Goal: Find specific page/section: Find specific page/section

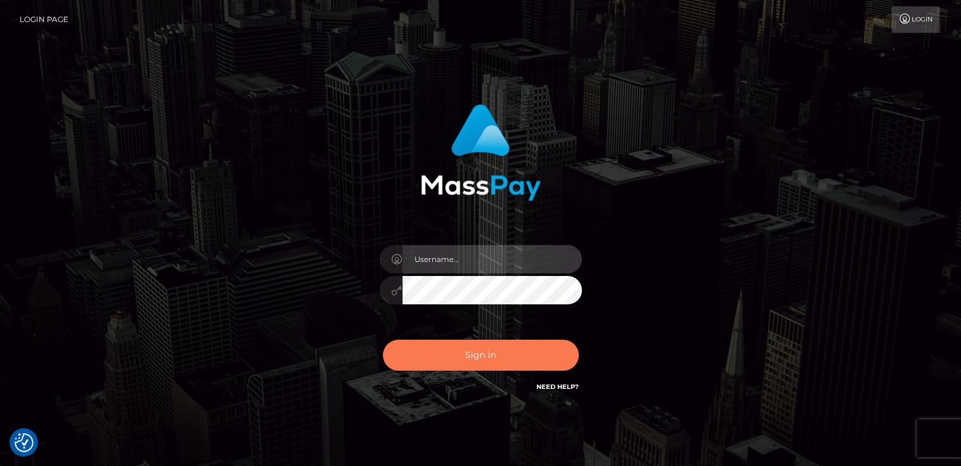
type input "[DOMAIN_NAME]"
click at [452, 367] on button "Sign in" at bounding box center [481, 355] width 196 height 31
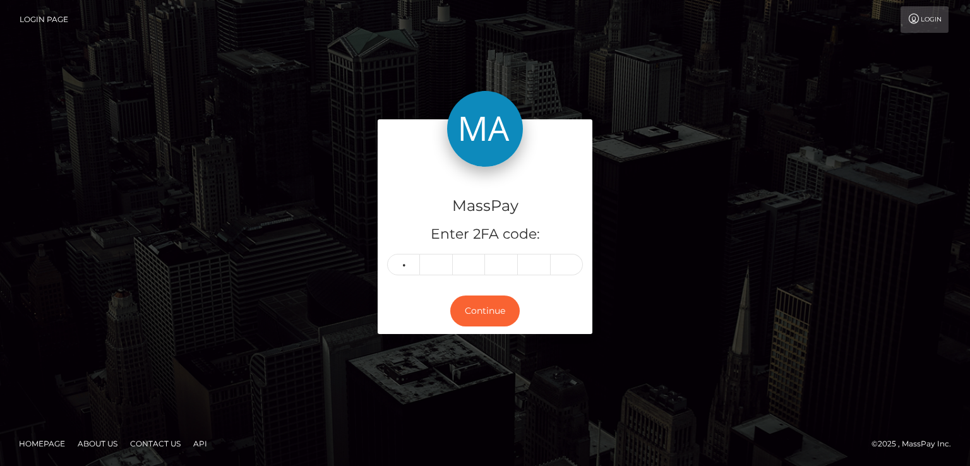
type input "0"
type input "9"
type input "1"
type input "2"
type input "6"
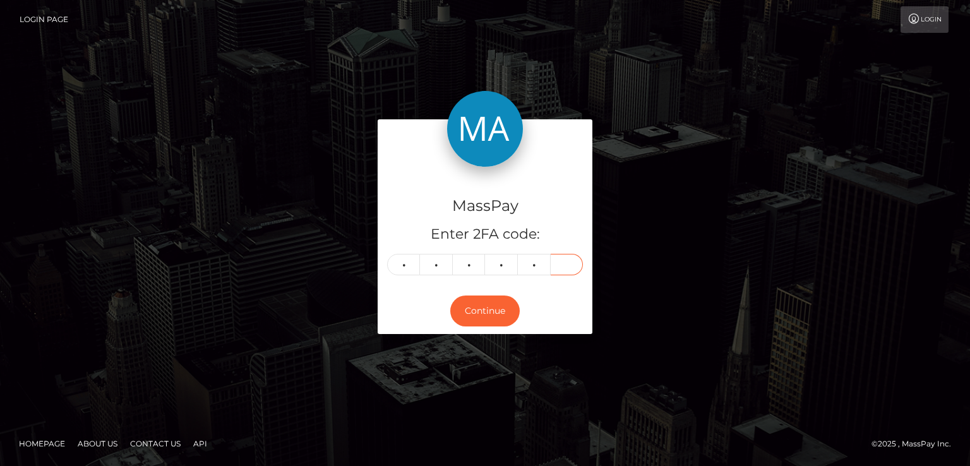
type input "7"
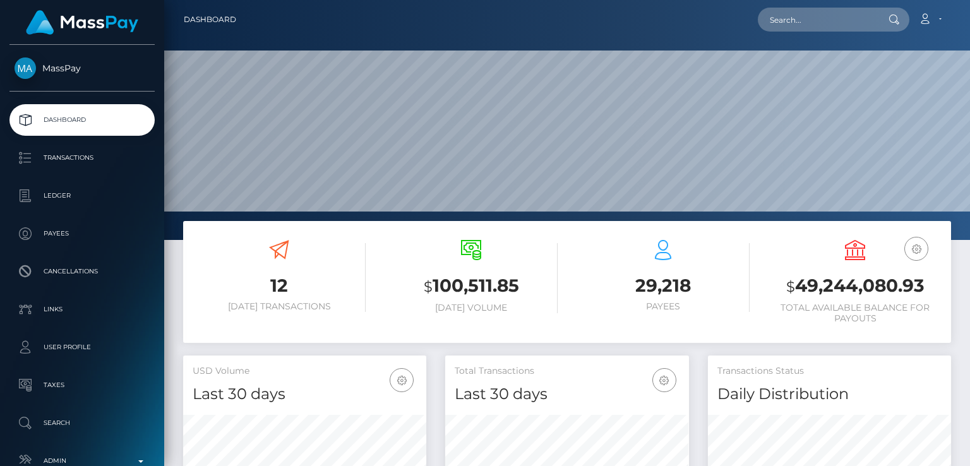
scroll to position [224, 242]
click at [868, 18] on input "text" at bounding box center [817, 20] width 119 height 24
paste input "natashatemptation22@gmail.com"
type input "natashatemptation22@gmail.com"
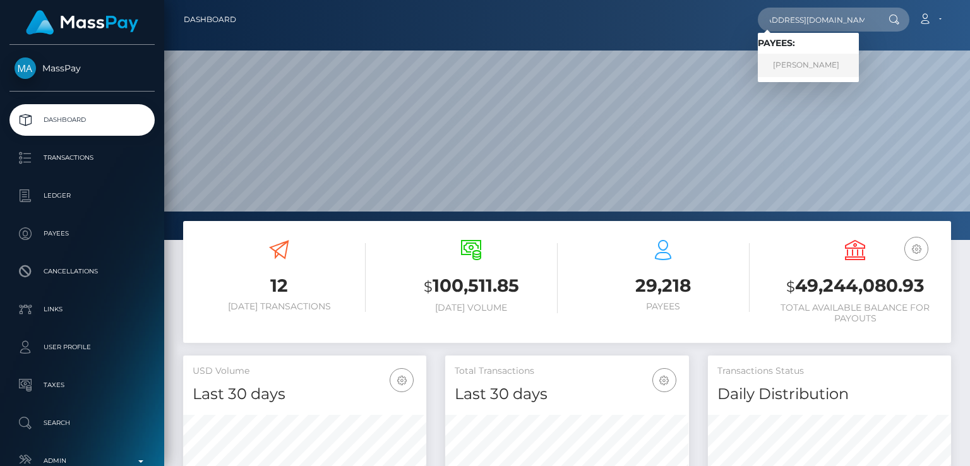
scroll to position [0, 0]
click at [808, 58] on link "MYA KATHLEEN REMTEMA" at bounding box center [808, 65] width 101 height 23
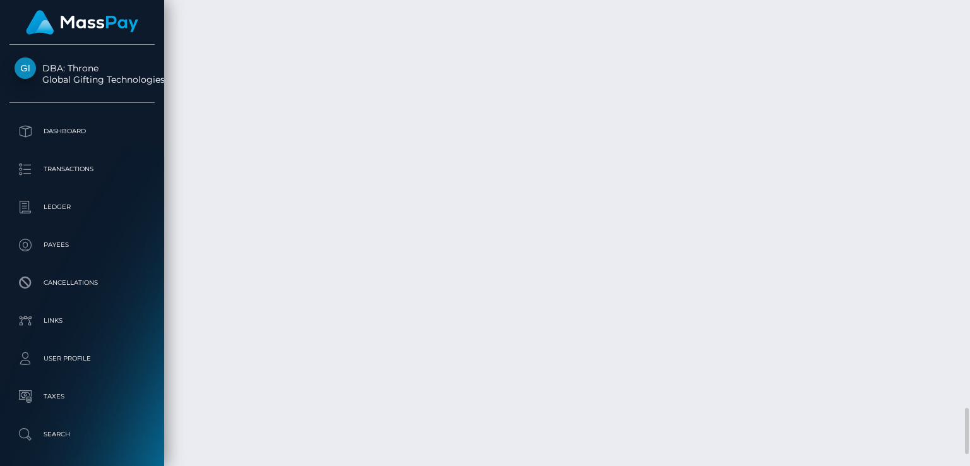
scroll to position [4157, 0]
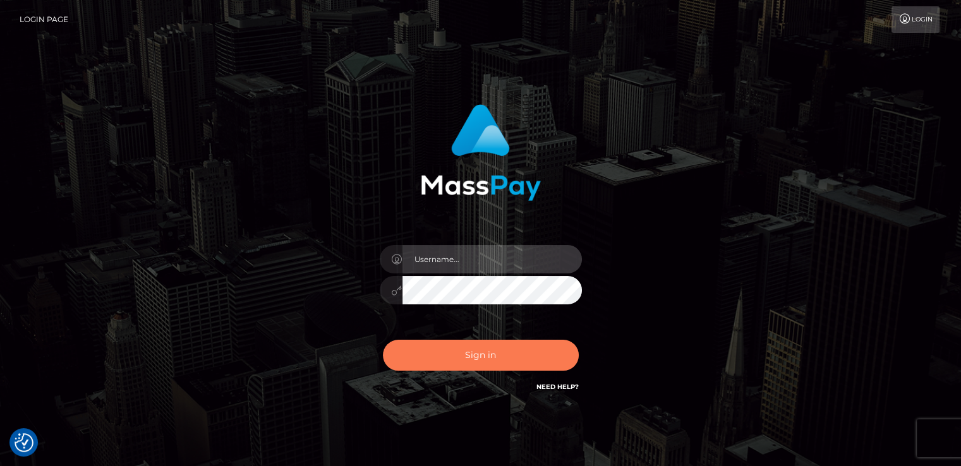
type input "nt.es"
click at [435, 349] on button "Sign in" at bounding box center [481, 355] width 196 height 31
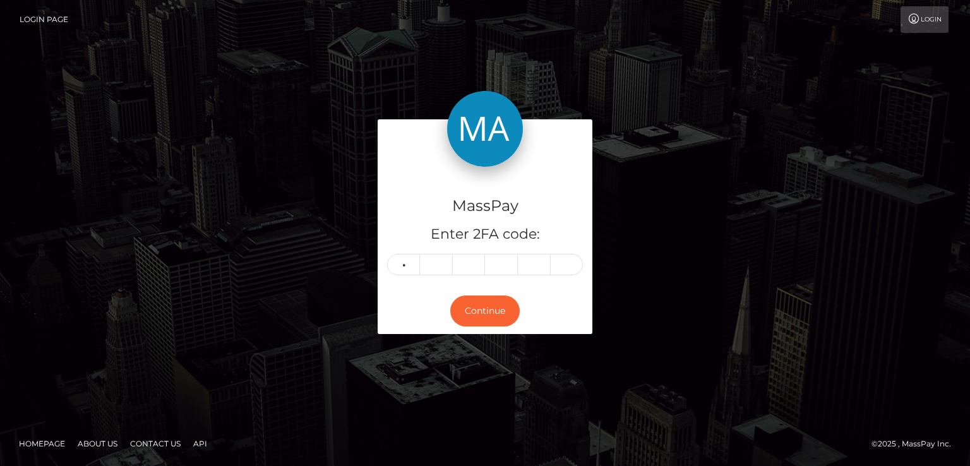
type input "5"
type input "8"
type input "1"
type input "0"
type input "3"
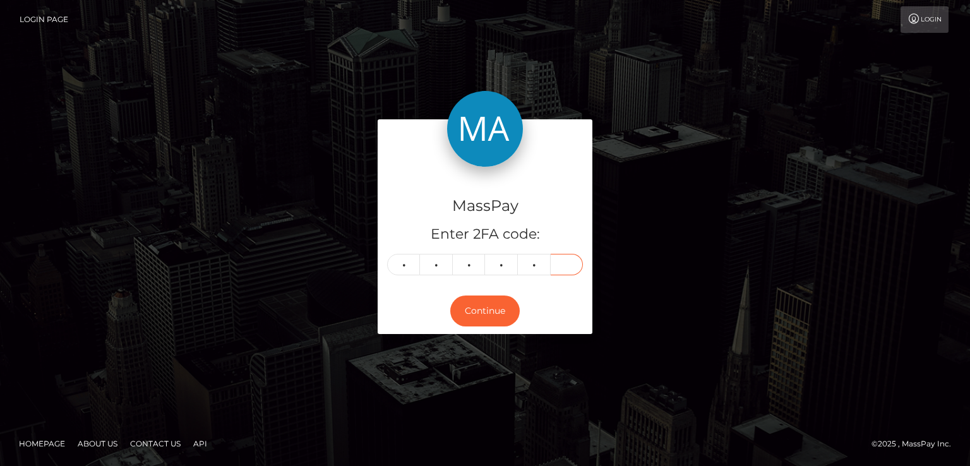
type input "3"
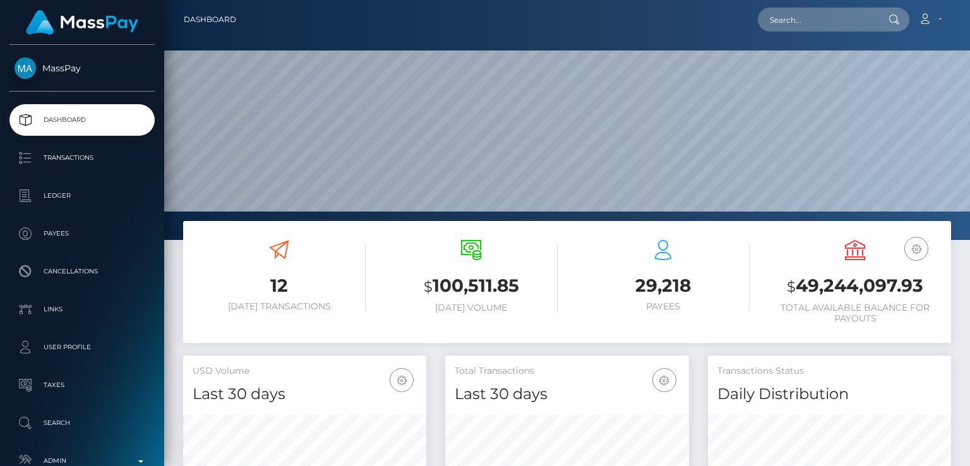
scroll to position [224, 242]
paste input "[EMAIL_ADDRESS][DOMAIN_NAME]"
type input "[EMAIL_ADDRESS][DOMAIN_NAME]"
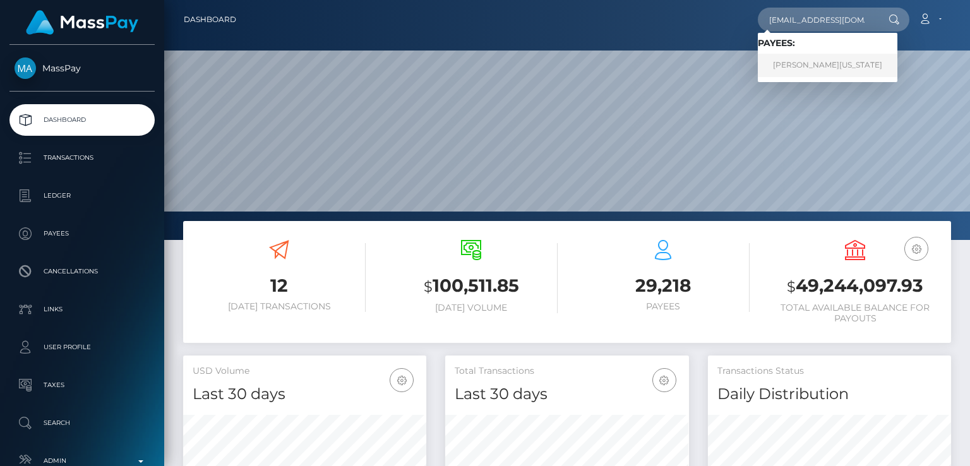
click at [813, 59] on link "[PERSON_NAME][US_STATE]" at bounding box center [828, 65] width 140 height 23
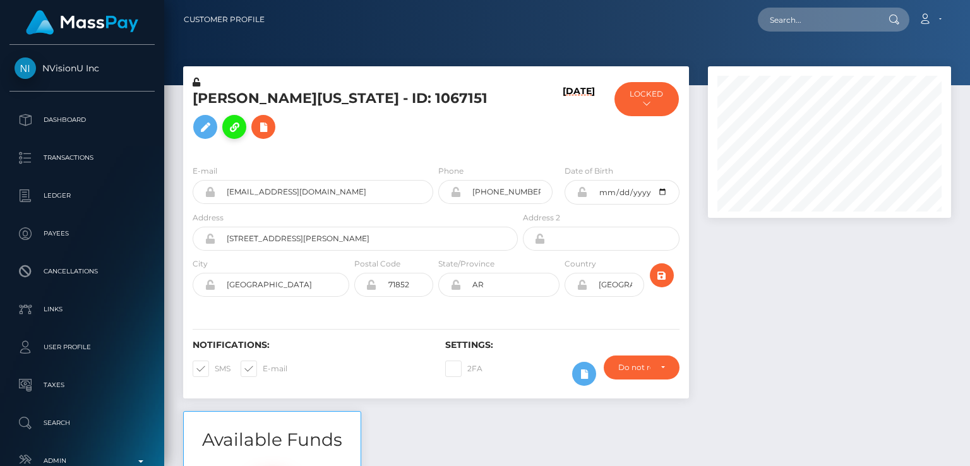
scroll to position [152, 242]
click at [242, 119] on icon at bounding box center [234, 127] width 15 height 16
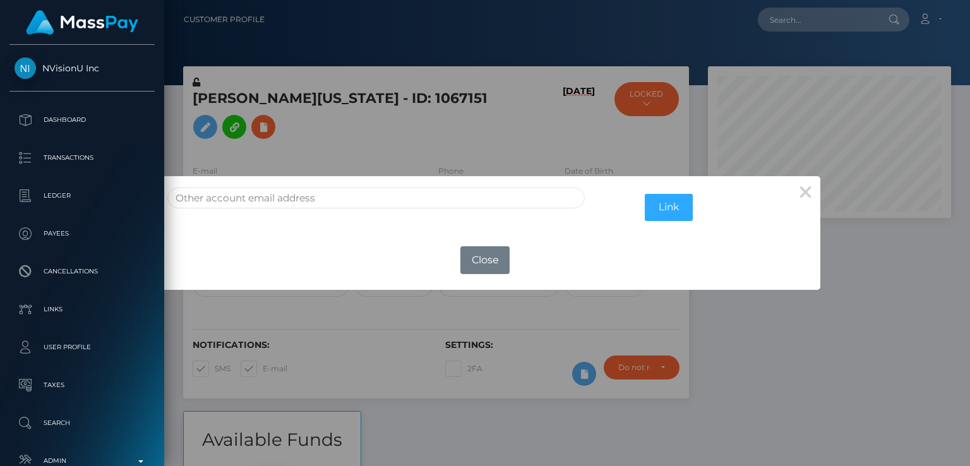
click at [533, 176] on div "Link" at bounding box center [485, 203] width 671 height 54
click at [486, 260] on button "Close" at bounding box center [484, 260] width 49 height 28
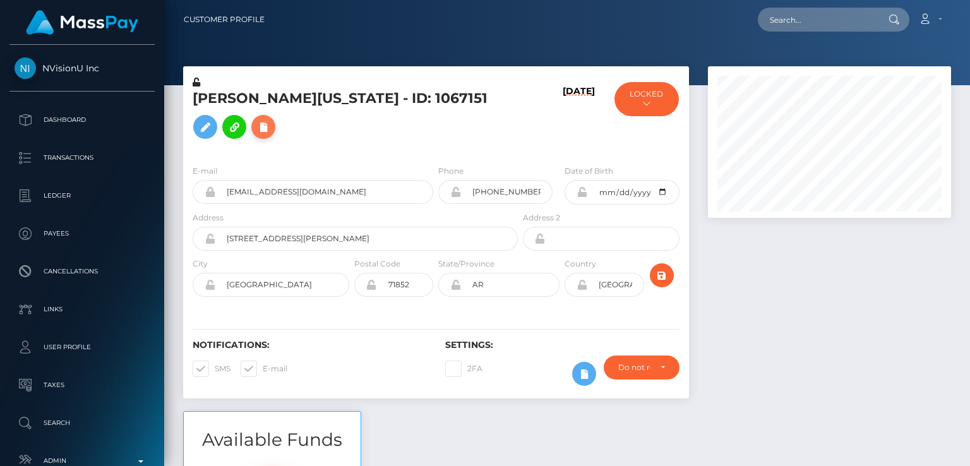
click at [256, 135] on icon at bounding box center [263, 127] width 15 height 16
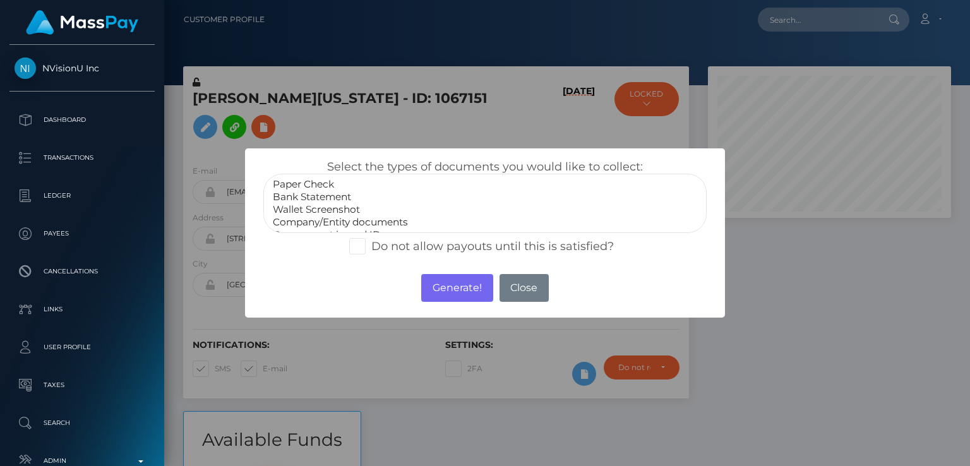
select select "Bank Statement"
click at [319, 195] on option "Bank Statement" at bounding box center [485, 197] width 427 height 13
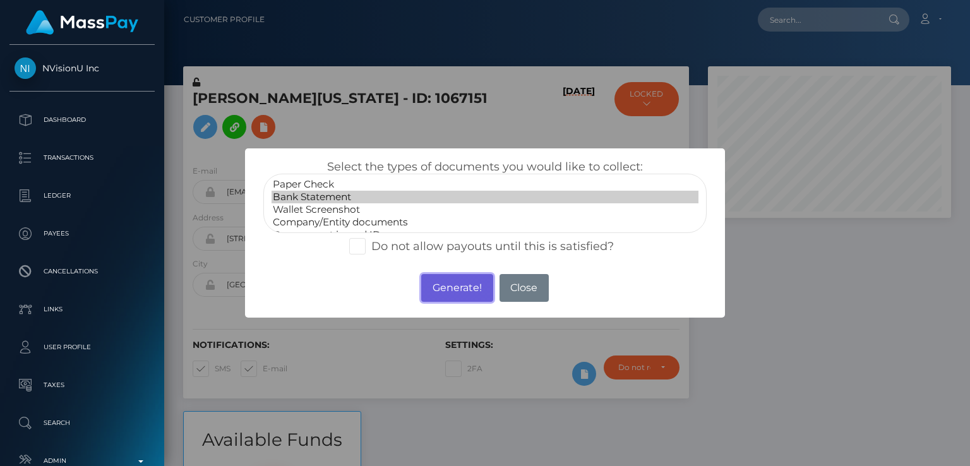
click at [462, 284] on button "Generate!" at bounding box center [456, 288] width 71 height 28
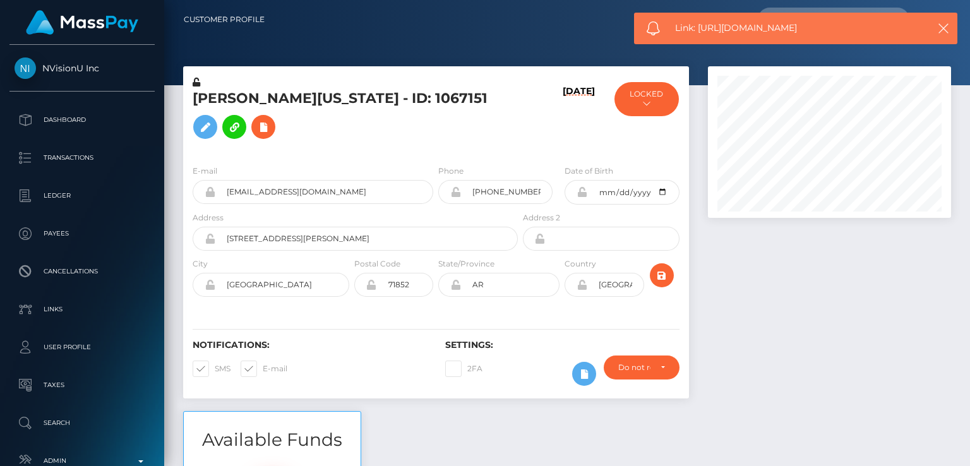
click at [754, 26] on span "Link: https://l.maspay.io/1ljDC" at bounding box center [795, 27] width 240 height 13
copy span "Link: https://l.maspay.io/1ljDC"
click at [230, 111] on h5 "Danielle Washington - ID: 1067151" at bounding box center [352, 117] width 318 height 56
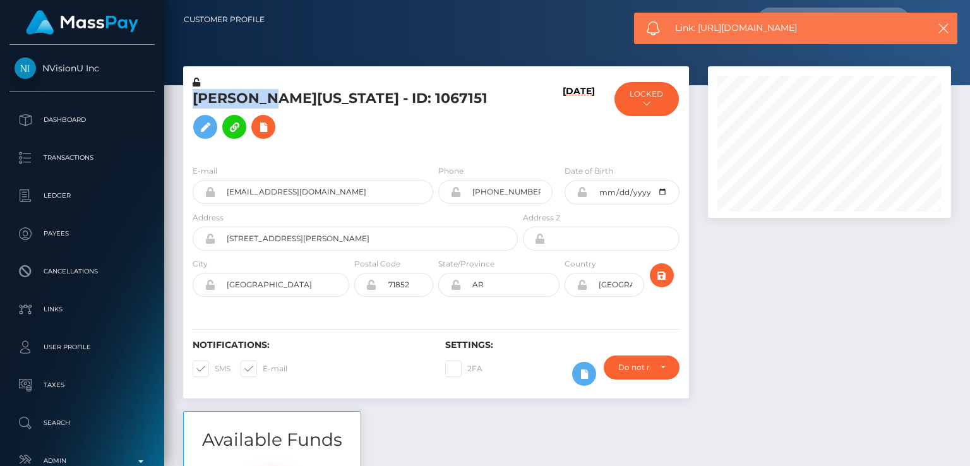
click at [230, 111] on h5 "Danielle Washington - ID: 1067151" at bounding box center [352, 117] width 318 height 56
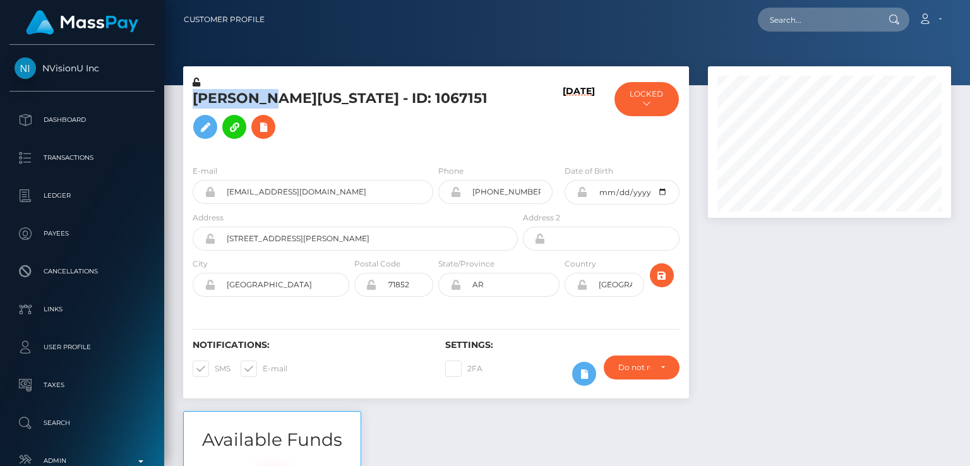
copy h5 "Danielle"
click at [828, 16] on input "text" at bounding box center [817, 20] width 119 height 24
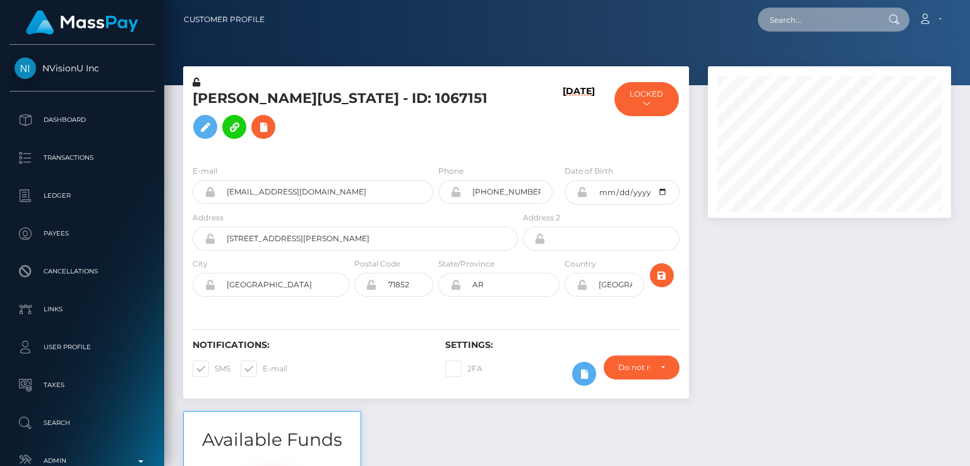
paste input "[EMAIL_ADDRESS][DOMAIN_NAME]"
type input "[EMAIL_ADDRESS][DOMAIN_NAME]"
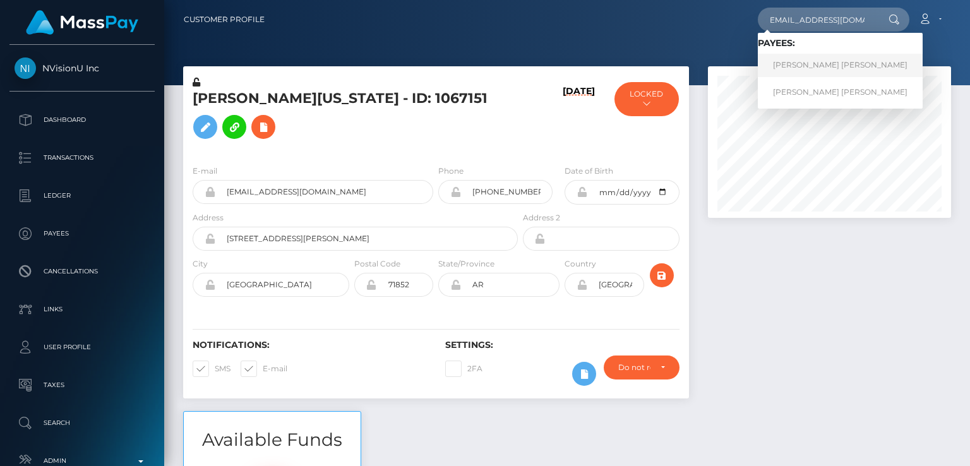
scroll to position [0, 0]
click at [794, 63] on link "Jayme Alexis Tannous" at bounding box center [840, 65] width 165 height 23
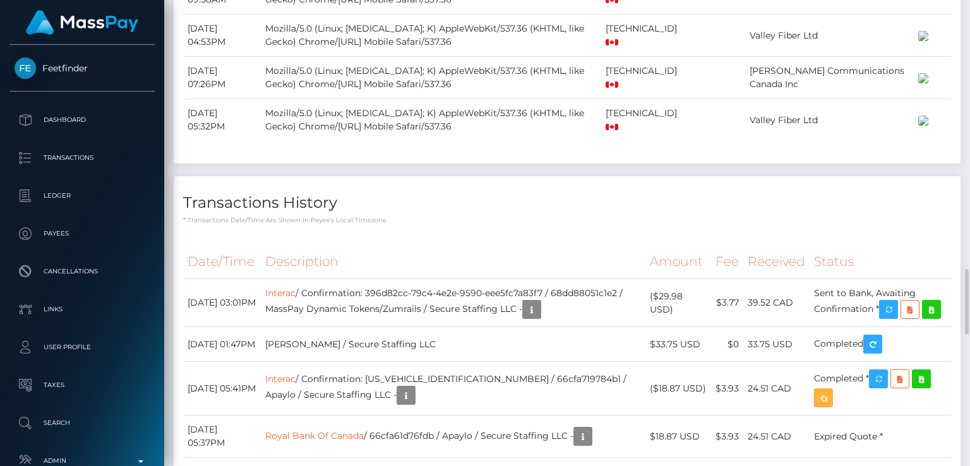
scroll to position [2106, 0]
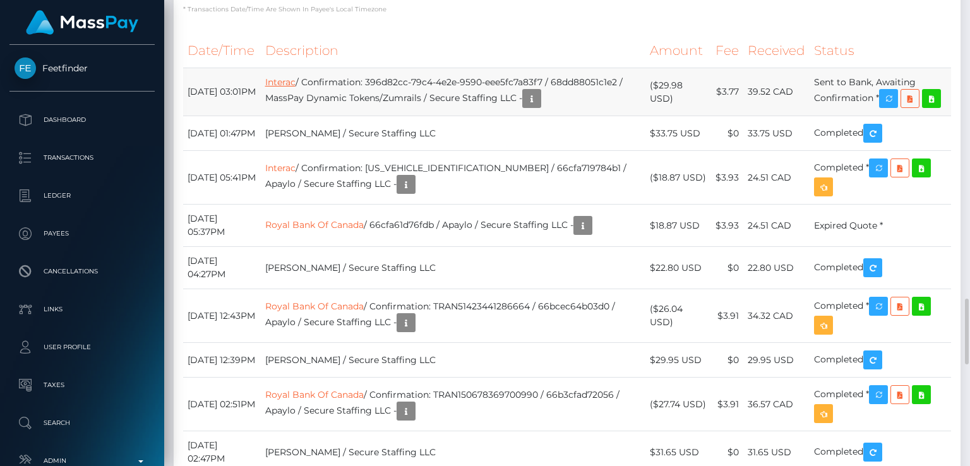
click at [296, 88] on link "Interac" at bounding box center [280, 81] width 30 height 11
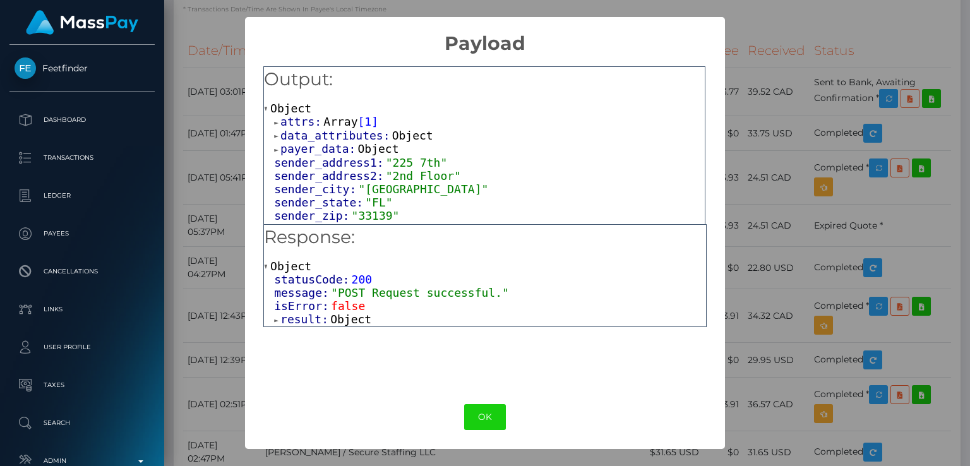
click at [275, 321] on span at bounding box center [277, 320] width 6 height 8
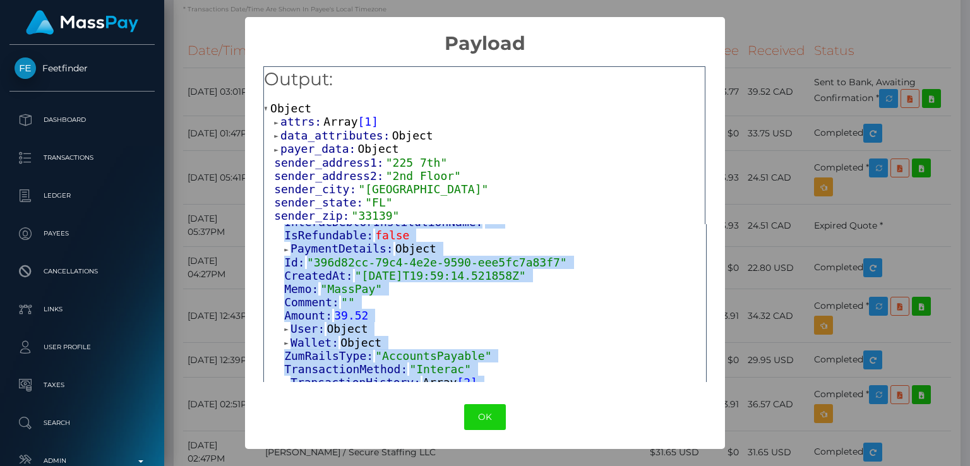
scroll to position [261, 0]
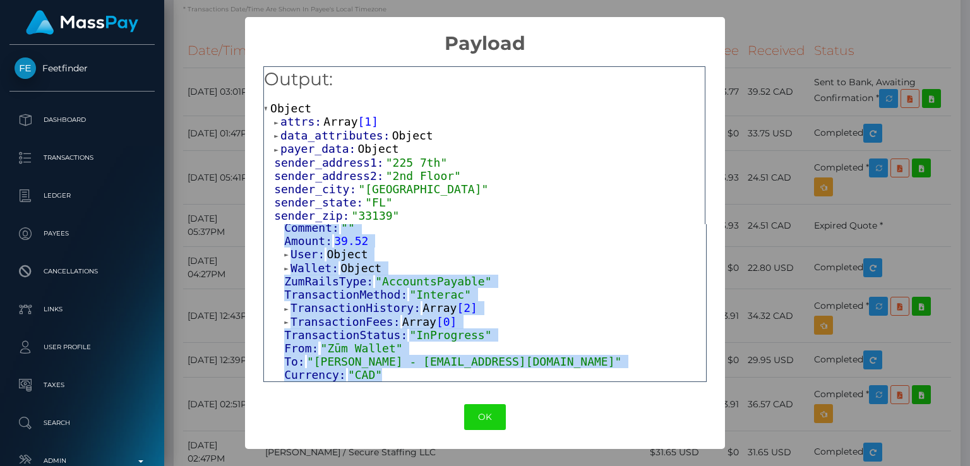
drag, startPoint x: 286, startPoint y: 365, endPoint x: 412, endPoint y: 390, distance: 128.2
click at [412, 390] on div "× Payload Output: Object attrs: Array [ 1 ] data_attributes: Object payer_data:…" at bounding box center [484, 233] width 479 height 432
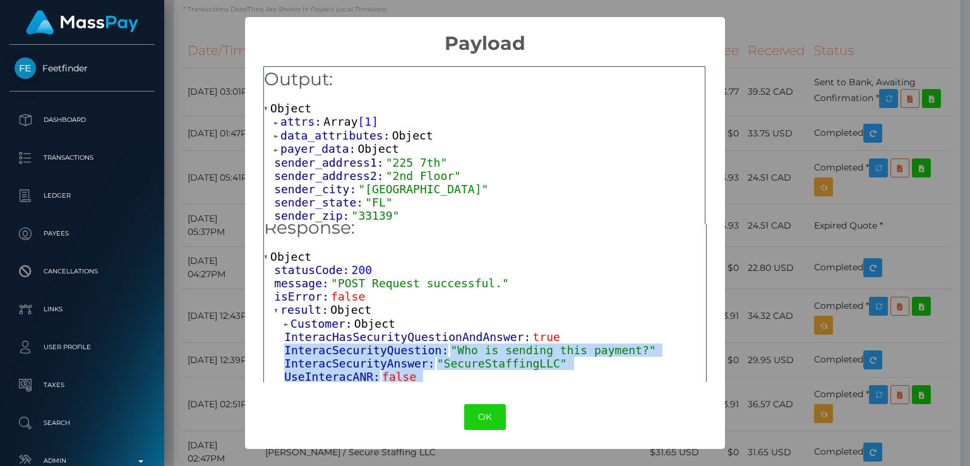
scroll to position [0, 0]
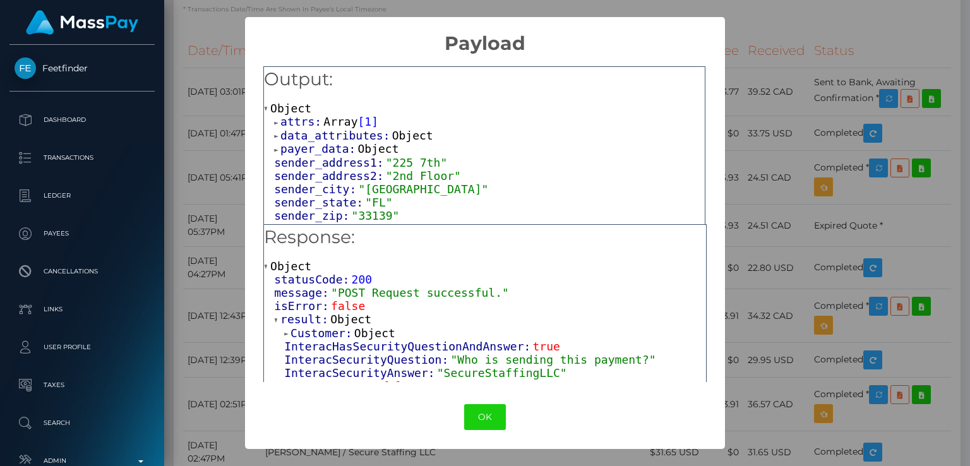
click at [419, 334] on div "Customer: Object" at bounding box center [495, 333] width 422 height 14
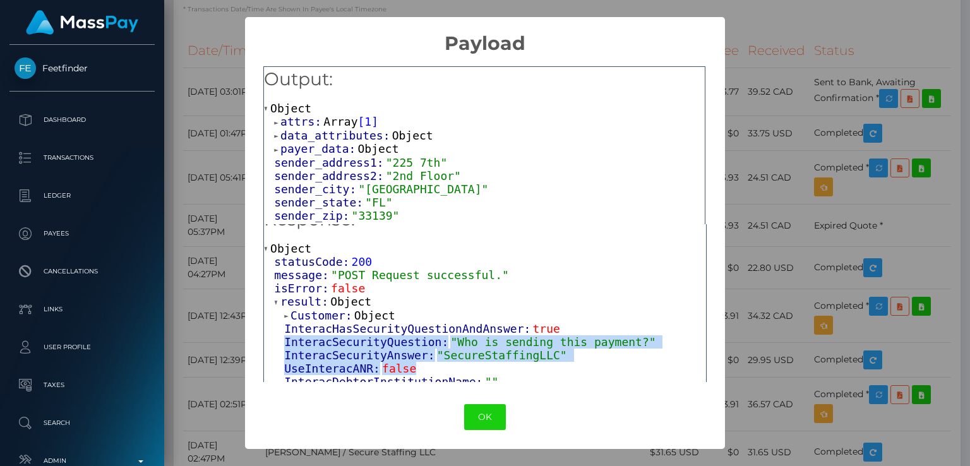
scroll to position [28, 0]
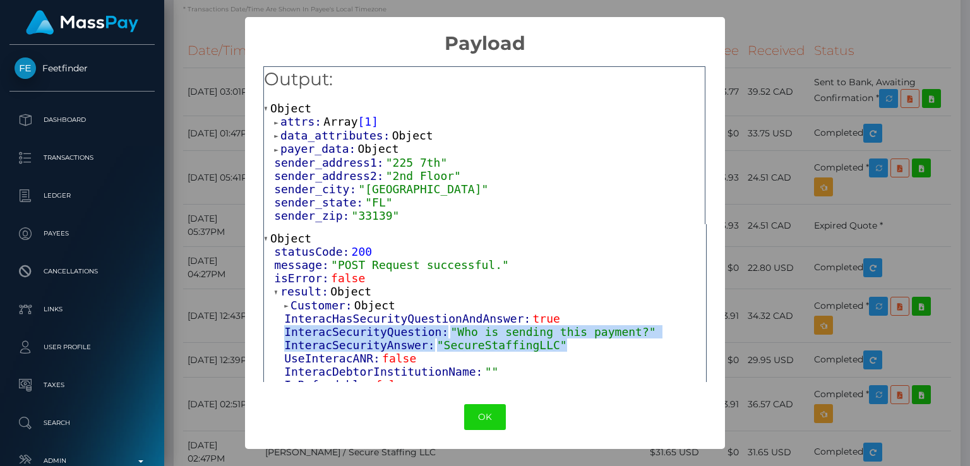
drag, startPoint x: 283, startPoint y: 361, endPoint x: 555, endPoint y: 347, distance: 272.6
click at [555, 347] on div "Customer: Object InteracHasSecurityQuestionAndAnswer: true InteracSecurityQuest…" at bounding box center [490, 453] width 432 height 308
copy div "InteracSecurityQuestion: "Who is sending this payment?" InteracSecurityAnswer: …"
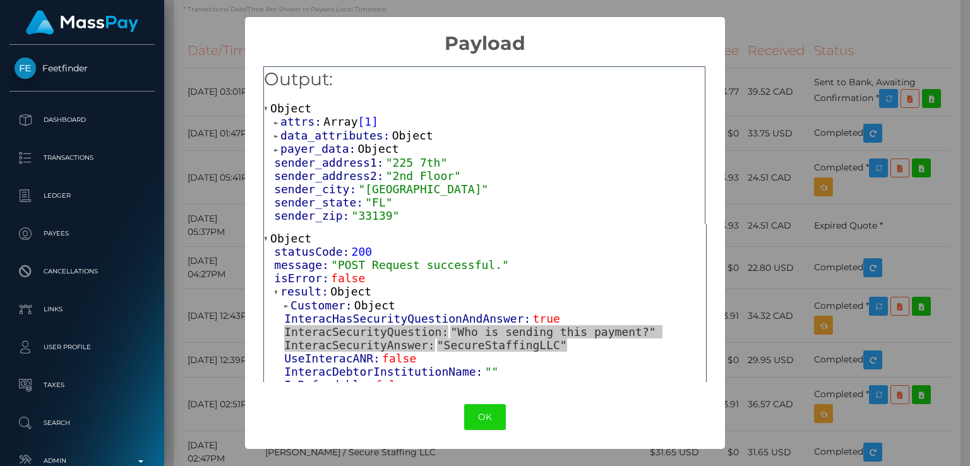
click at [200, 249] on div "× Payload Output: Object attrs: Array [ 1 ] data_attributes: Object payer_data:…" at bounding box center [485, 233] width 970 height 466
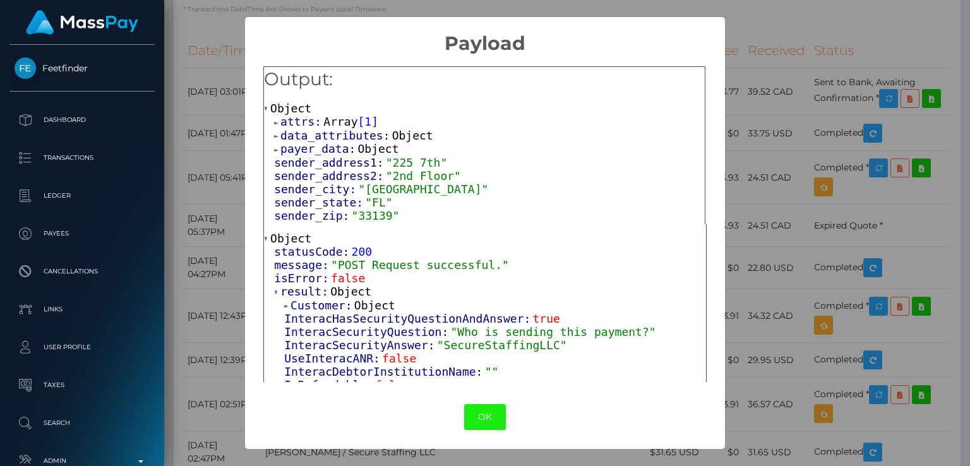
click at [498, 421] on button "OK" at bounding box center [485, 417] width 42 height 26
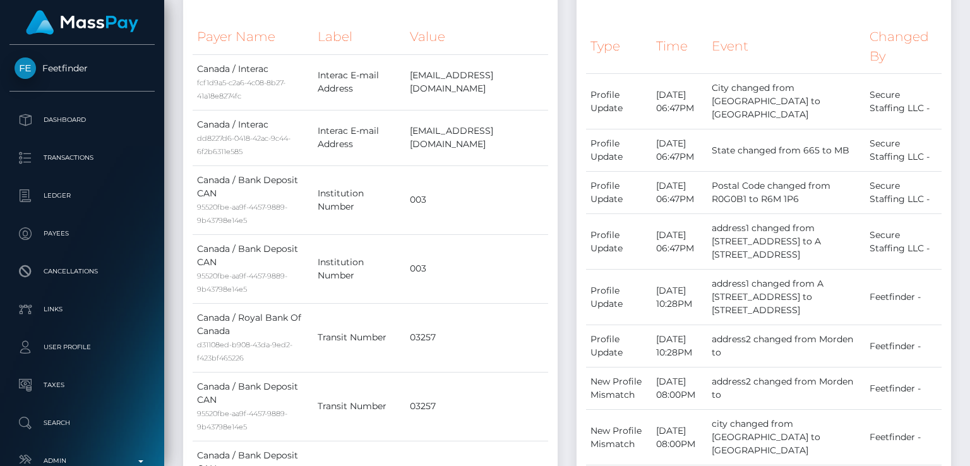
scroll to position [0, 0]
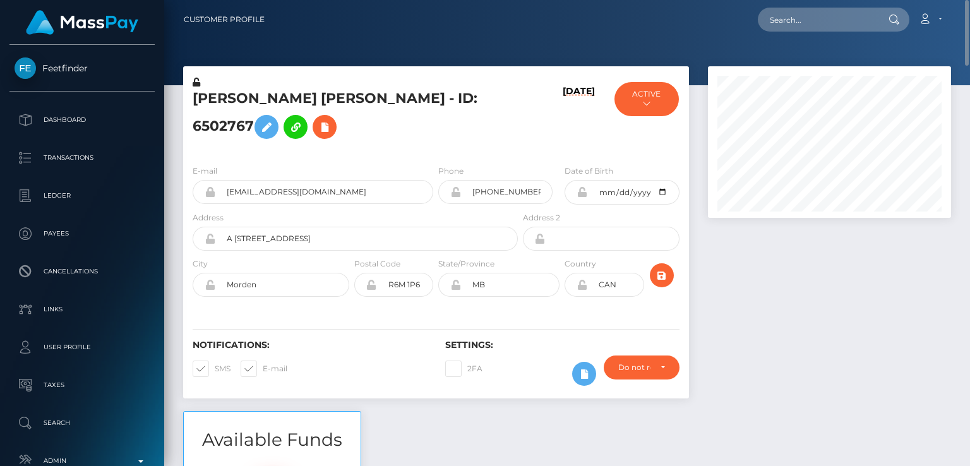
click at [212, 102] on h5 "[PERSON_NAME] [PERSON_NAME] - ID: 6502767" at bounding box center [352, 117] width 318 height 56
copy h5 "[PERSON_NAME]"
